Goal: Transaction & Acquisition: Subscribe to service/newsletter

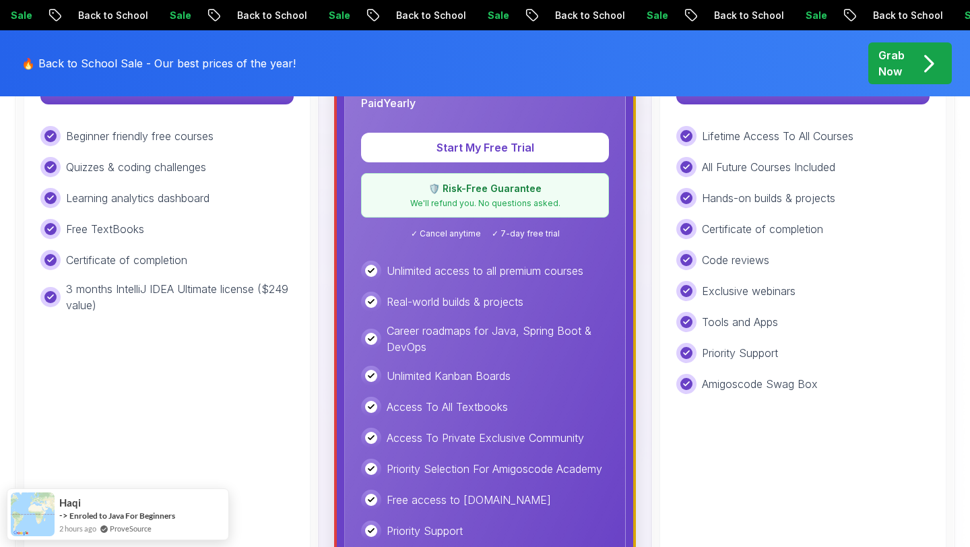
scroll to position [534, 0]
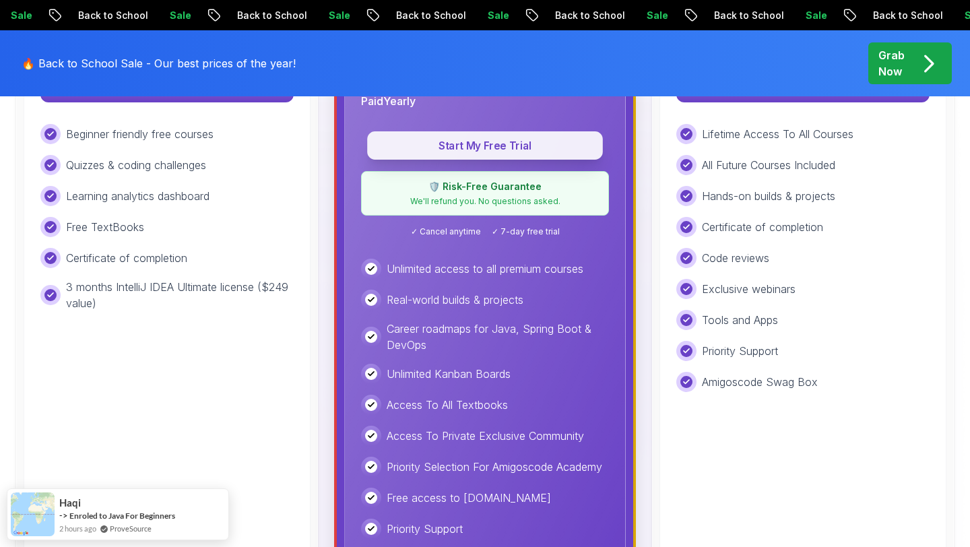
click at [486, 144] on p "Start My Free Trial" at bounding box center [485, 145] width 205 height 15
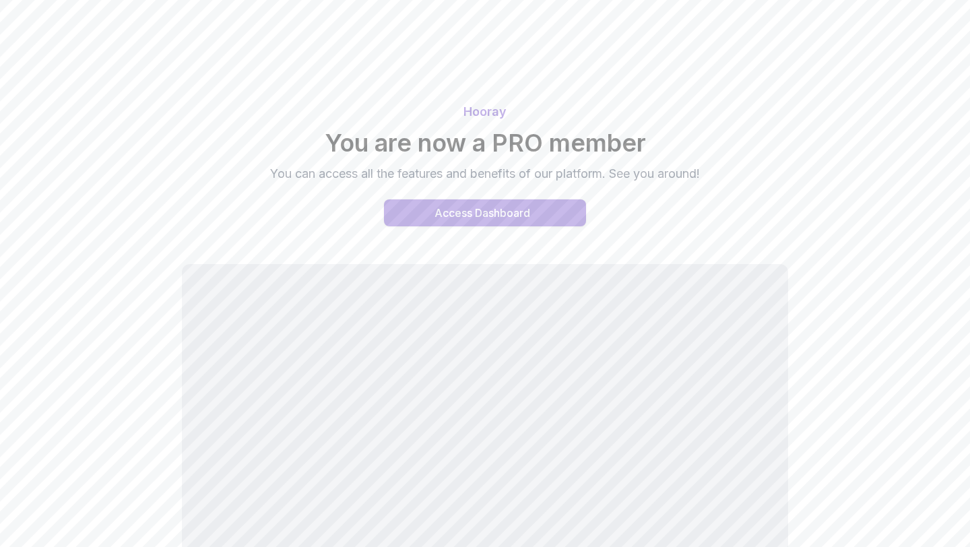
click at [485, 210] on div "Access Dashboard" at bounding box center [483, 213] width 96 height 16
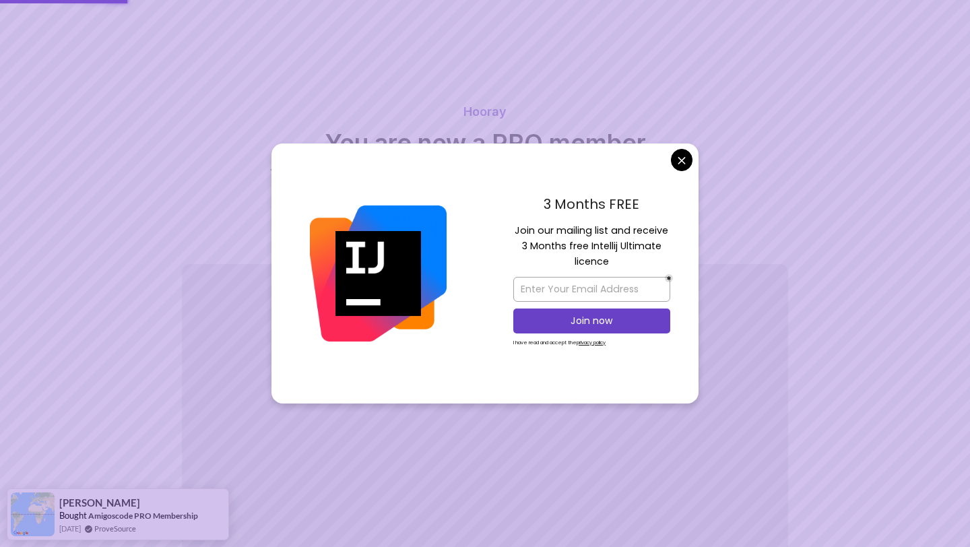
click at [682, 163] on body "Hooray You are now a PRO member You can access all the features and benefits of…" at bounding box center [485, 345] width 970 height 691
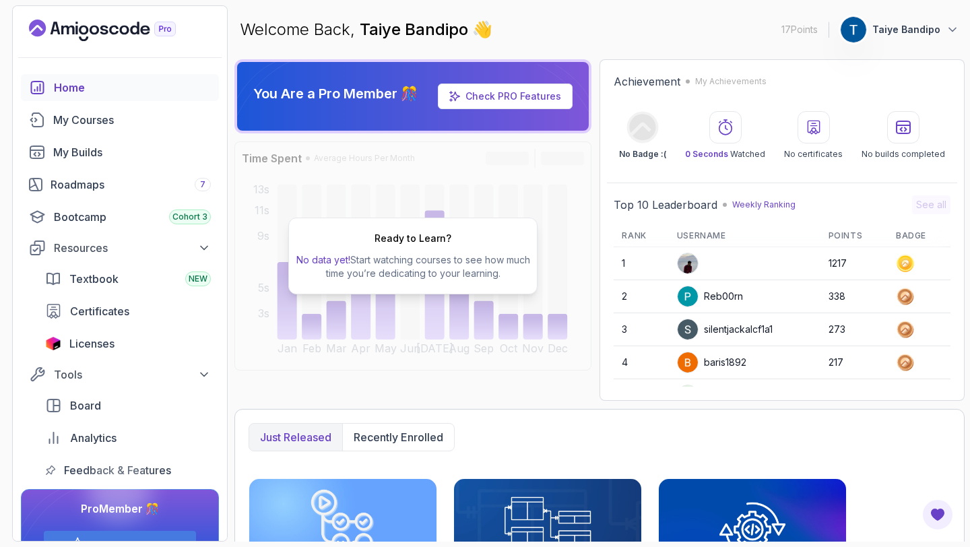
click at [899, 28] on p "Taiye Bandipo" at bounding box center [907, 29] width 68 height 13
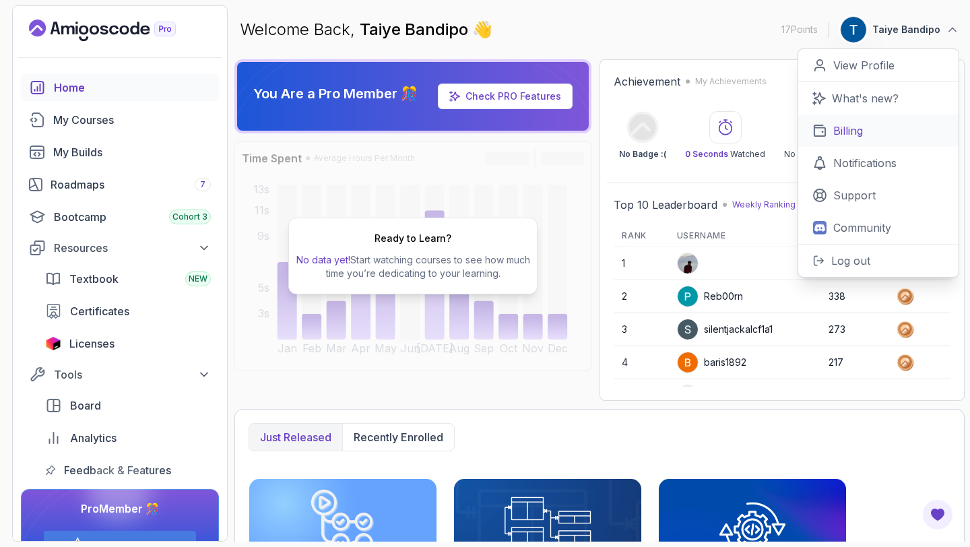
click at [858, 128] on p "Billing" at bounding box center [849, 131] width 30 height 16
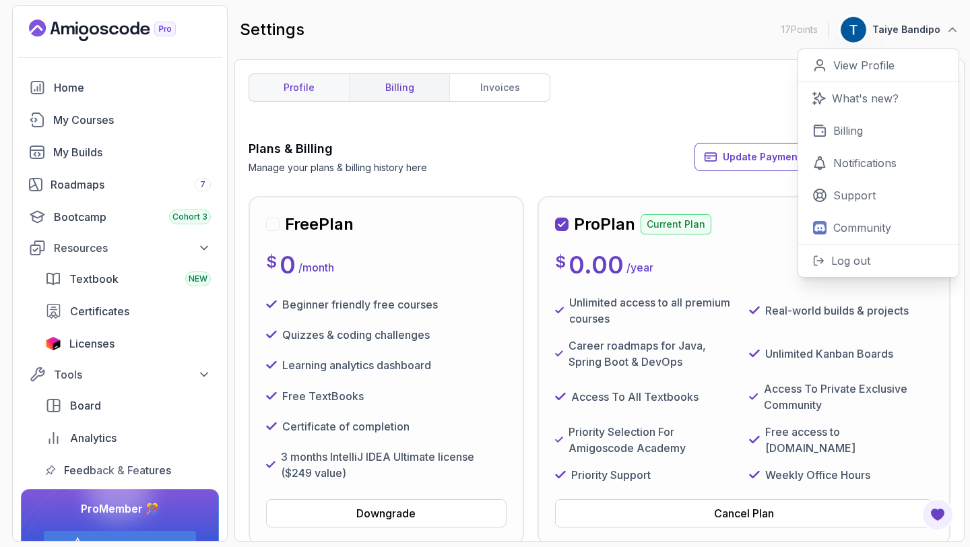
click at [306, 95] on link "profile" at bounding box center [299, 87] width 100 height 27
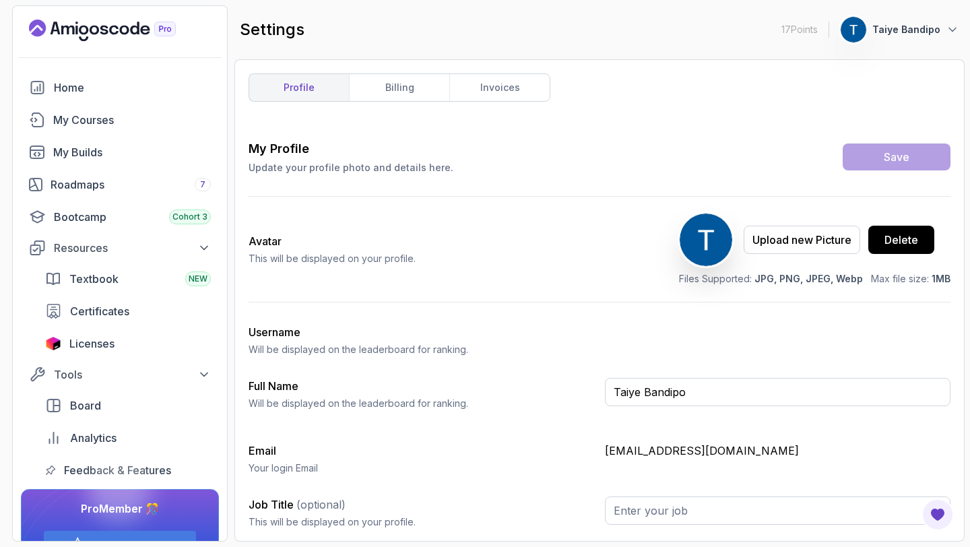
click at [911, 32] on p "Taiye Bandipo" at bounding box center [907, 29] width 68 height 13
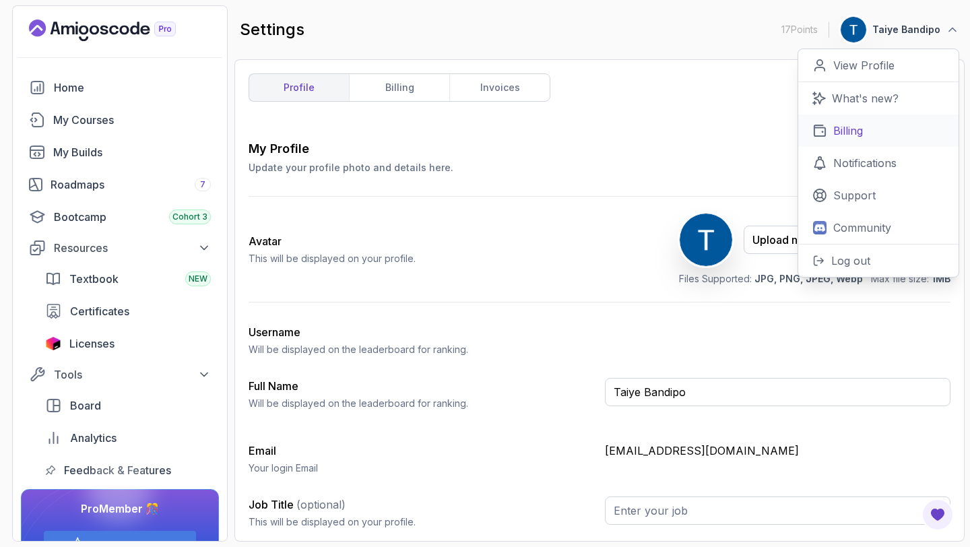
click at [860, 133] on p "Billing" at bounding box center [849, 131] width 30 height 16
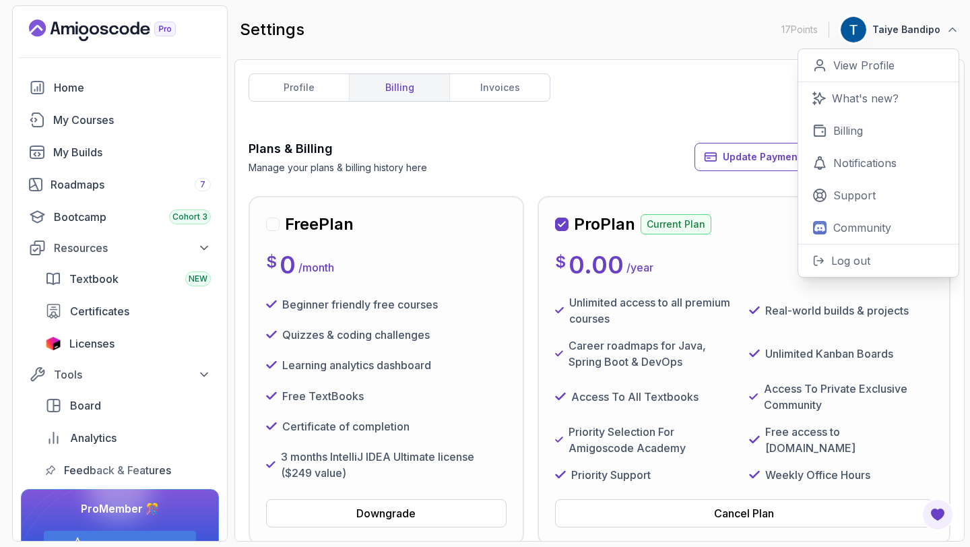
click at [606, 163] on div "Plans & Billing Manage your plans & billing history here Update Payment Details…" at bounding box center [600, 156] width 702 height 35
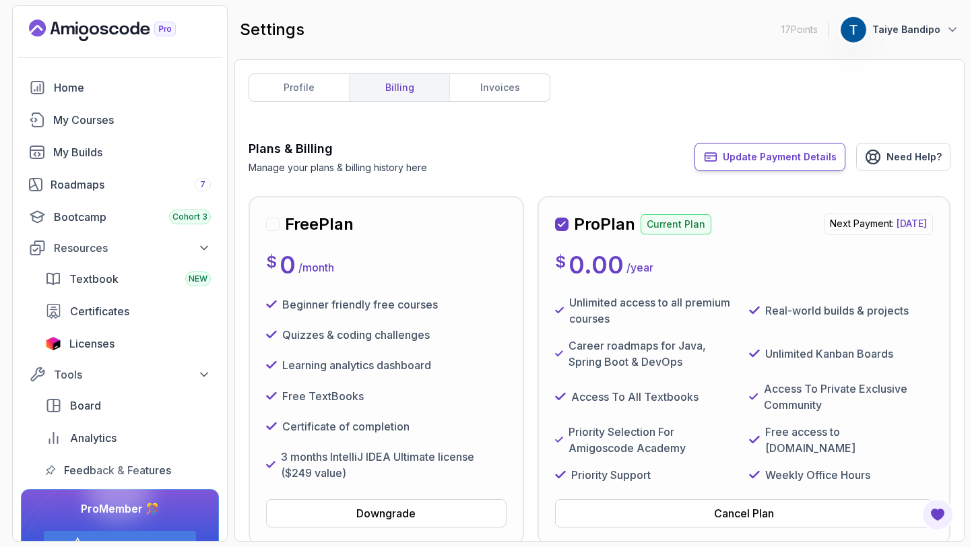
click at [821, 161] on span "Update Payment Details" at bounding box center [780, 156] width 114 height 13
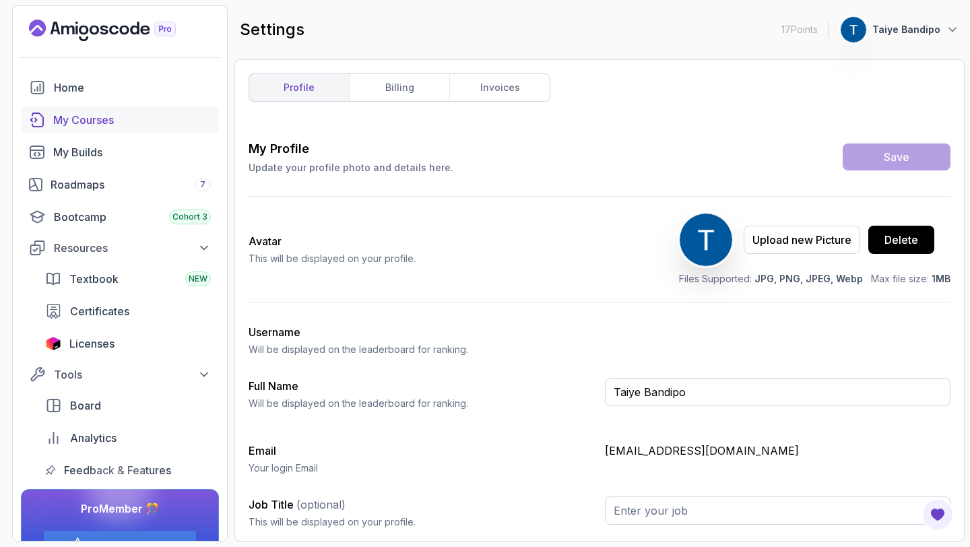
click at [97, 124] on div "My Courses" at bounding box center [132, 120] width 158 height 16
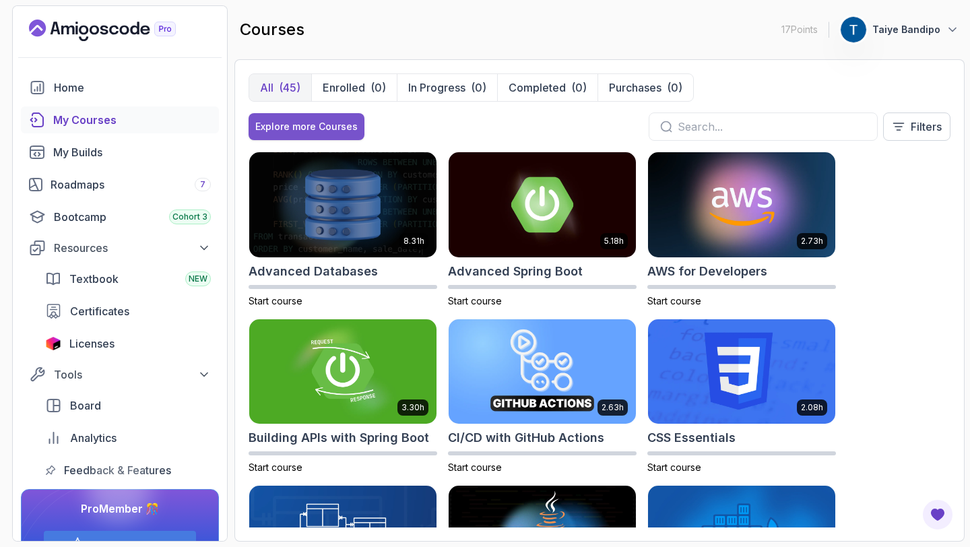
click at [333, 123] on div "Explore more Courses" at bounding box center [306, 126] width 102 height 13
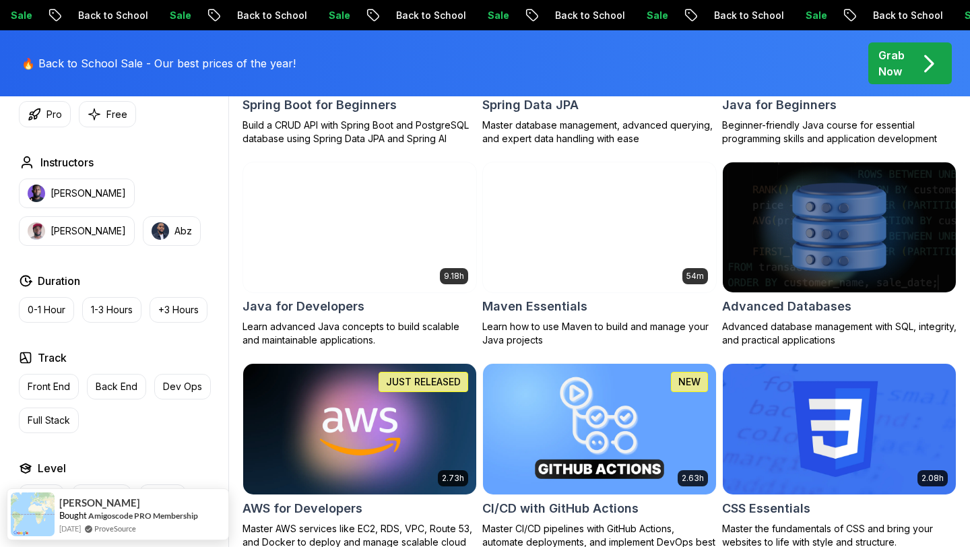
scroll to position [766, 0]
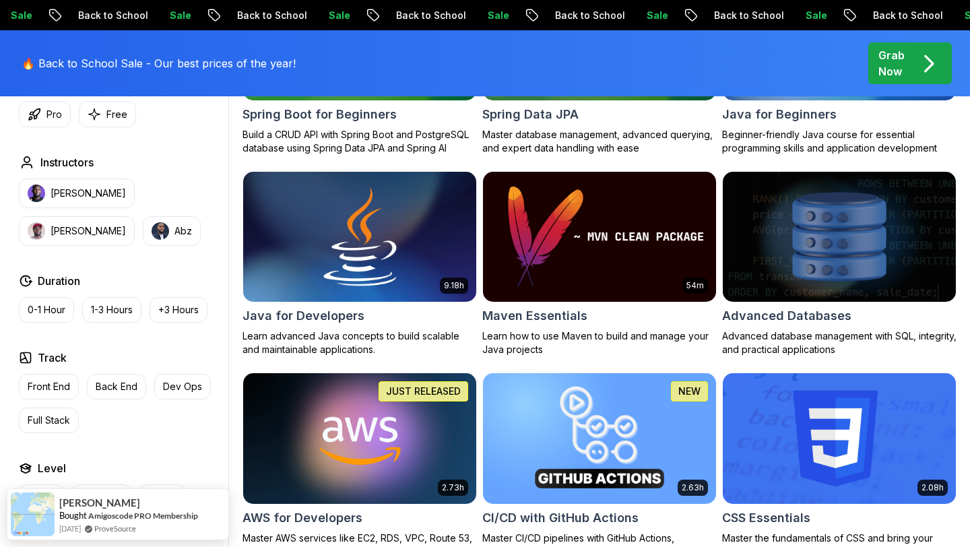
click at [319, 313] on h2 "Java for Developers" at bounding box center [304, 316] width 122 height 19
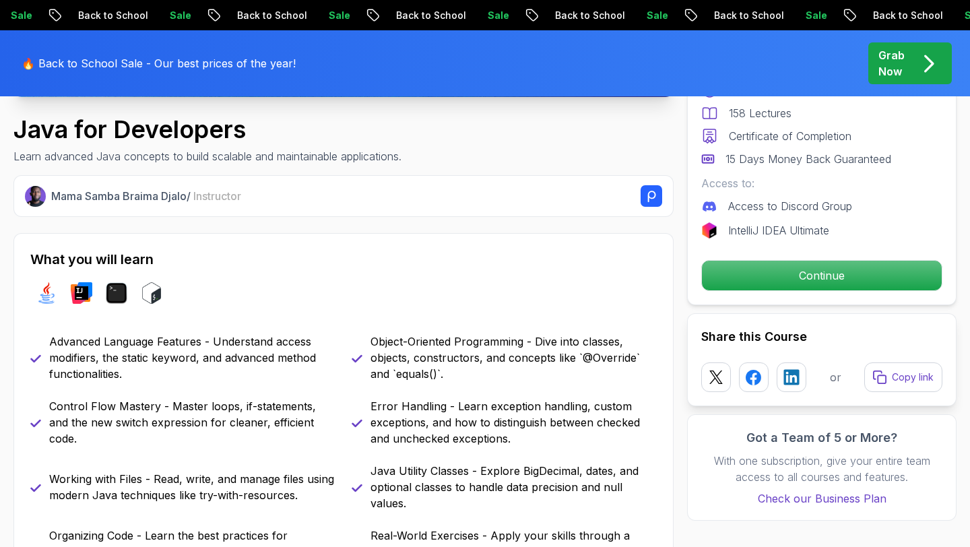
scroll to position [453, 0]
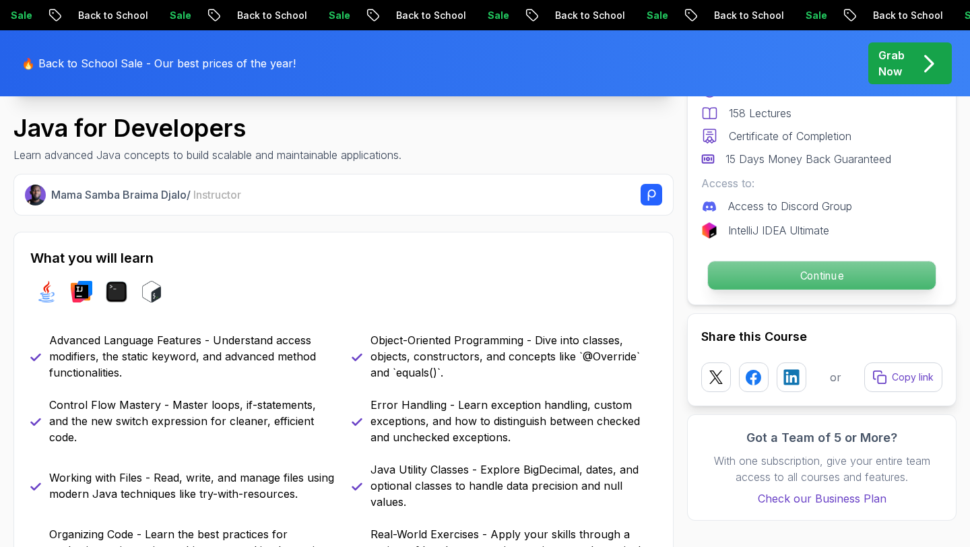
click at [794, 270] on p "Continue" at bounding box center [822, 275] width 228 height 28
